Goal: Information Seeking & Learning: Learn about a topic

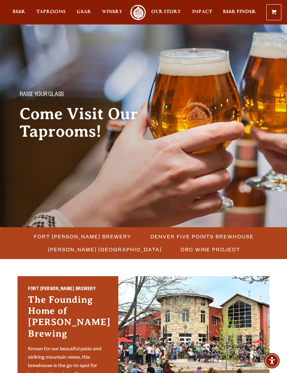
click at [90, 237] on span "Fort [PERSON_NAME] Brewery" at bounding box center [83, 237] width 98 height 10
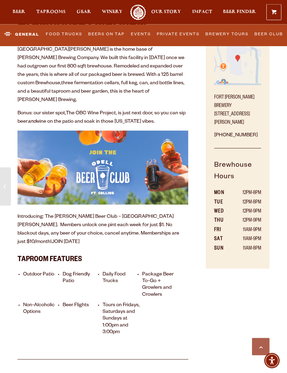
scroll to position [211, 0]
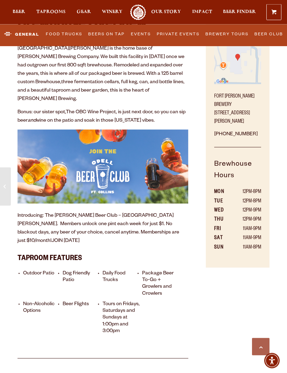
click at [120, 303] on li "Tours on Fridays, Saturdays and Sundays at 1:00pm and 3:00pm" at bounding box center [121, 318] width 38 height 34
click at [237, 34] on link "Brewery Tours" at bounding box center [227, 34] width 48 height 15
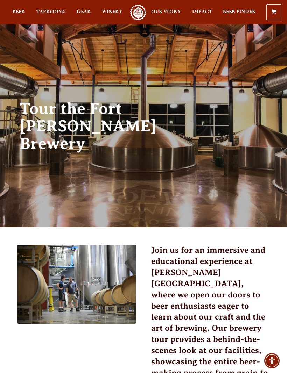
click at [65, 12] on span "Taprooms" at bounding box center [50, 12] width 29 height 6
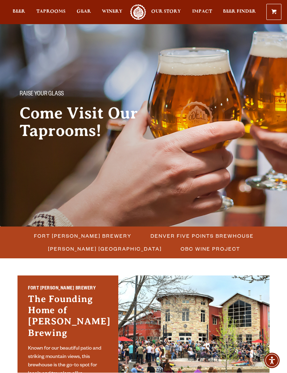
scroll to position [1, 0]
